Goal: Task Accomplishment & Management: Manage account settings

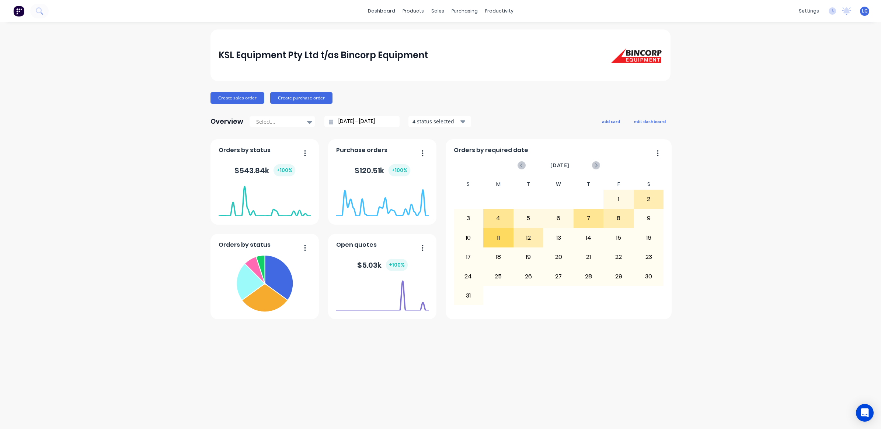
click at [868, 12] on div "LG KSL Equipment Pty Ltd t/as Bin... [PERSON_NAME] Administrator Profile Sign o…" at bounding box center [864, 11] width 9 height 9
click at [865, 13] on span "LG" at bounding box center [865, 11] width 6 height 7
click at [865, 8] on span "LG" at bounding box center [865, 11] width 6 height 7
click at [818, 90] on button "Sign out" at bounding box center [819, 92] width 98 height 15
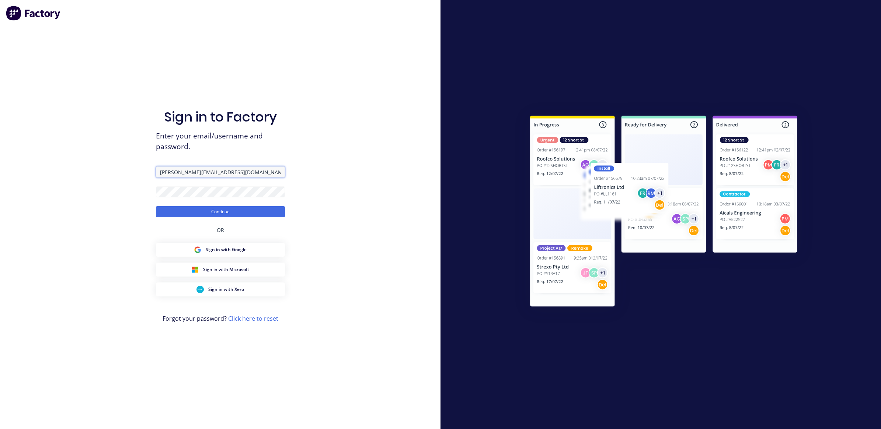
click at [194, 170] on input "[PERSON_NAME][EMAIL_ADDRESS][DOMAIN_NAME]" at bounding box center [220, 172] width 129 height 11
type input "[PERSON_NAME][EMAIL_ADDRESS][DOMAIN_NAME]"
click at [218, 211] on button "Continue" at bounding box center [220, 211] width 129 height 11
